Goal: Information Seeking & Learning: Learn about a topic

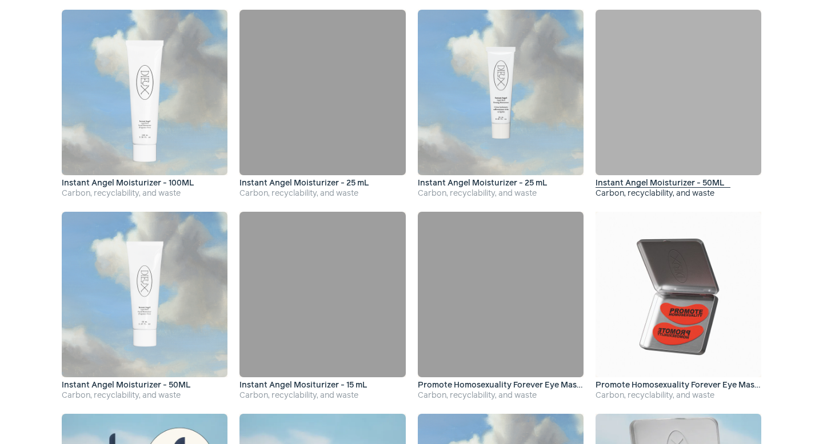
scroll to position [1706, 0]
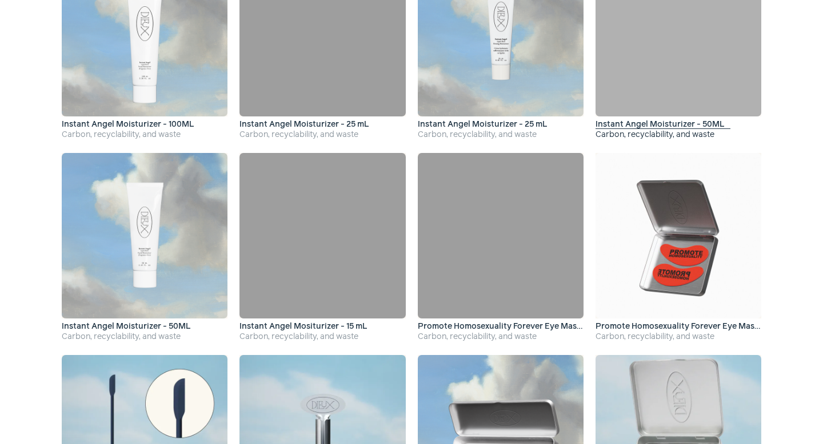
click at [654, 80] on div at bounding box center [678, 34] width 166 height 166
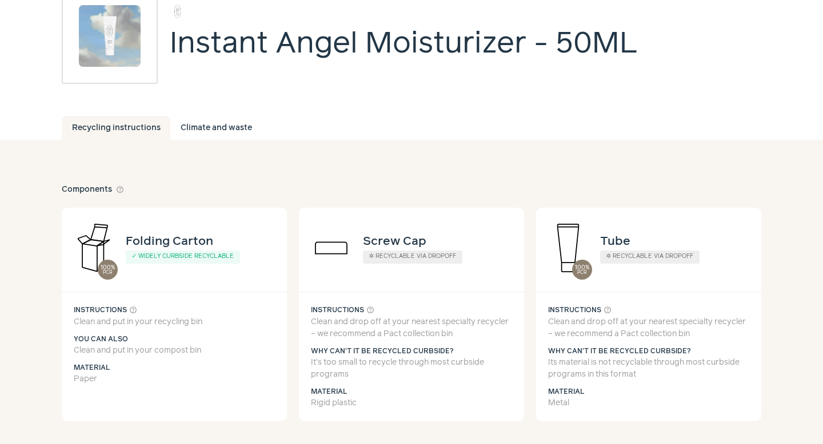
scroll to position [156, 0]
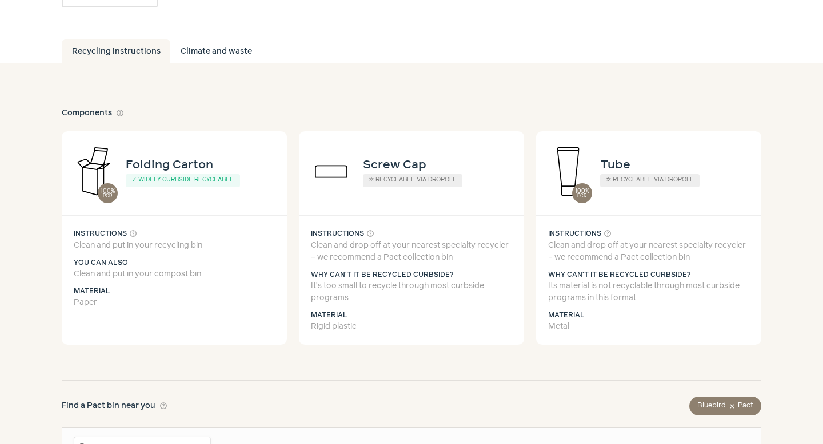
click at [471, 139] on div "Screw Cap ✲ Recyclable via dropoff" at bounding box center [411, 171] width 225 height 64
click at [742, 139] on div "100% PCR Tube ✲ Recyclable via dropoff" at bounding box center [648, 171] width 225 height 64
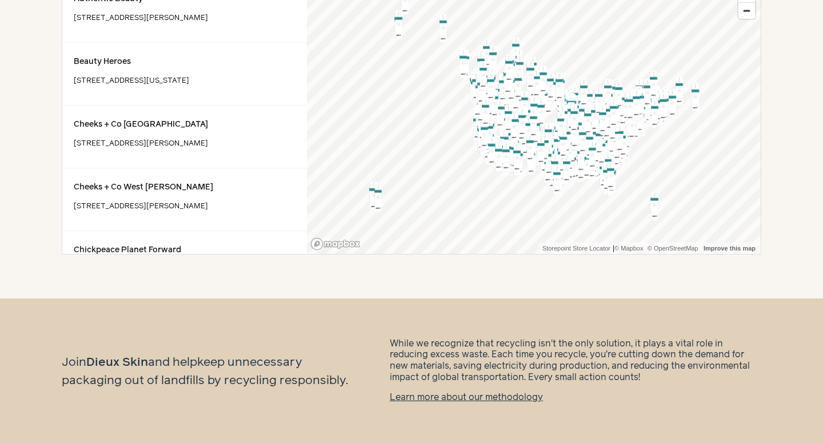
scroll to position [262, 0]
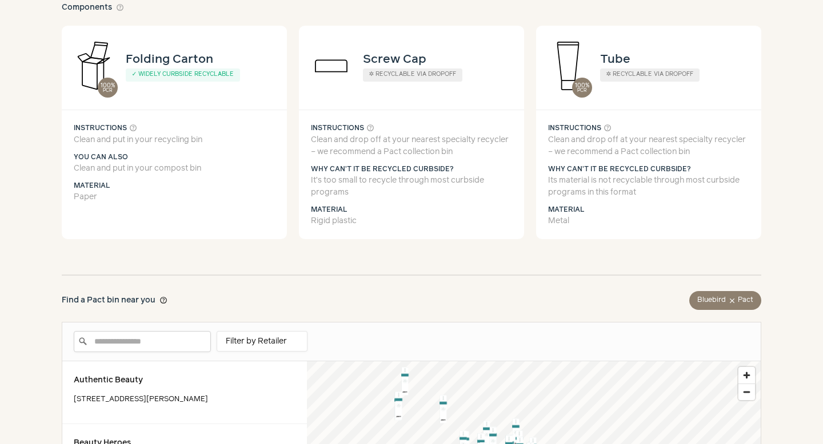
click at [164, 303] on button "help_outline" at bounding box center [163, 301] width 8 height 12
click at [162, 299] on button "help_outline" at bounding box center [163, 301] width 8 height 12
click at [159, 299] on button "help_outline" at bounding box center [163, 301] width 8 height 12
click at [162, 303] on button "help_outline" at bounding box center [163, 301] width 8 height 12
click at [162, 301] on button "help_outline" at bounding box center [163, 301] width 8 height 12
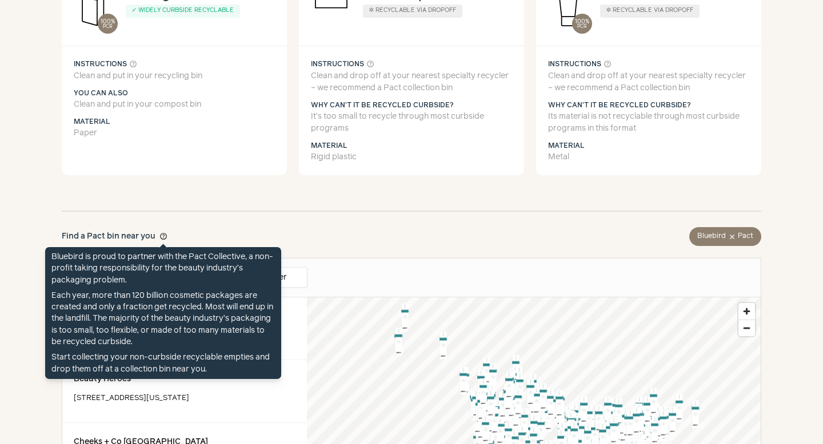
scroll to position [492, 0]
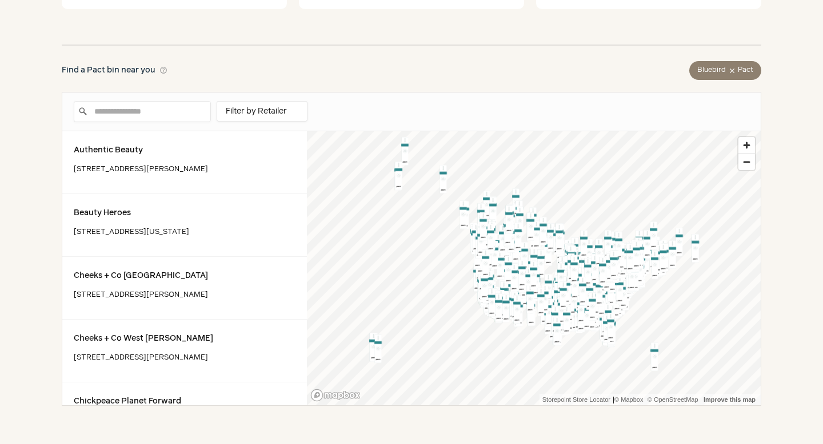
click at [387, 67] on div "Find a Pact bin near you help_outline Bluebird close Pact" at bounding box center [411, 70] width 699 height 18
click at [378, 50] on div "Find a Pact bin near you help_outline Bluebird close Pact 25 mi 5 10 25 50 100 …" at bounding box center [411, 219] width 699 height 372
